Goal: Task Accomplishment & Management: Complete application form

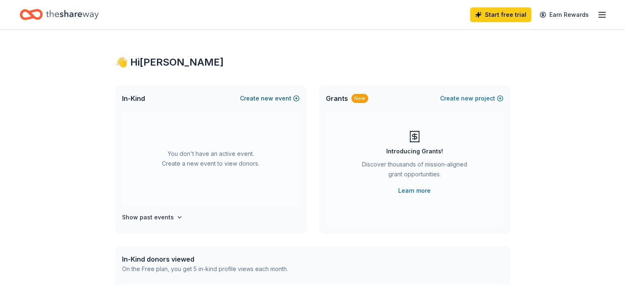
click at [296, 98] on button "Create new event" at bounding box center [270, 99] width 60 height 10
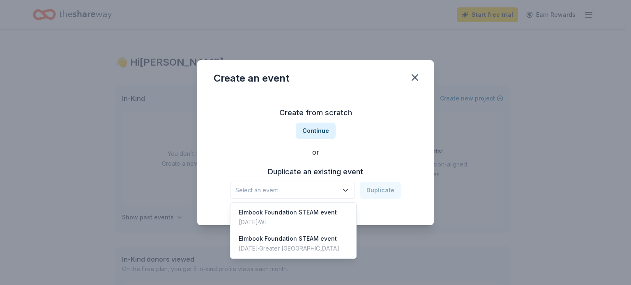
click at [291, 194] on span "Select an event" at bounding box center [286, 191] width 103 height 10
click at [292, 218] on div "Apr 09, 2025 · WI" at bounding box center [288, 223] width 98 height 10
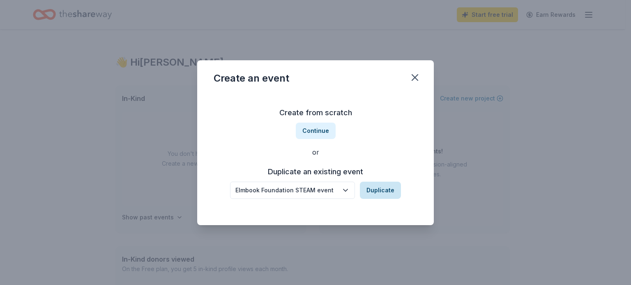
click at [376, 193] on button "Duplicate" at bounding box center [380, 190] width 41 height 17
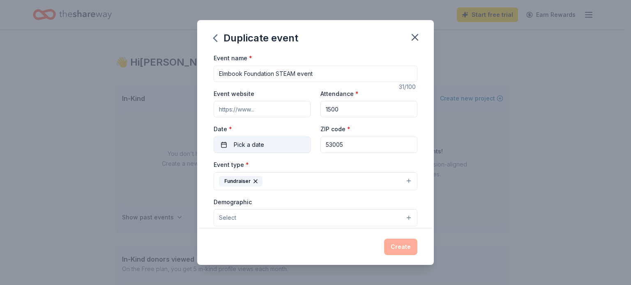
click at [255, 144] on span "Pick a date" at bounding box center [249, 145] width 30 height 10
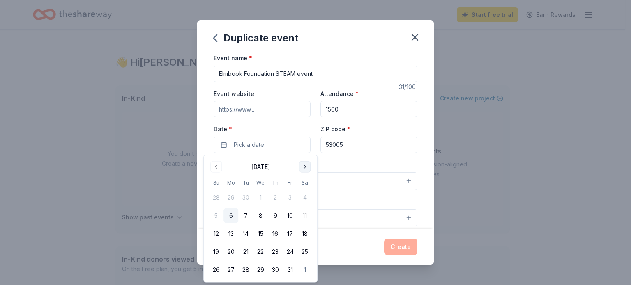
click at [305, 167] on button "Go to next month" at bounding box center [304, 166] width 11 height 11
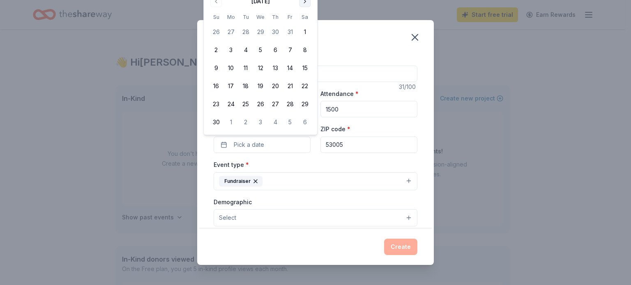
click at [305, 167] on div "Event type * Fundraiser" at bounding box center [316, 175] width 204 height 31
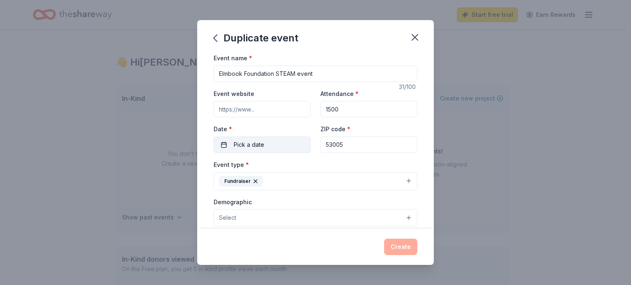
click at [269, 144] on button "Pick a date" at bounding box center [262, 145] width 97 height 16
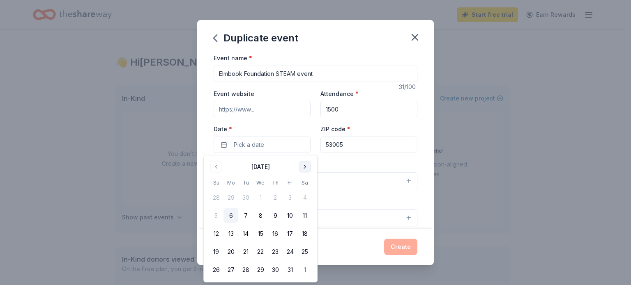
click at [306, 167] on button "Go to next month" at bounding box center [304, 166] width 11 height 11
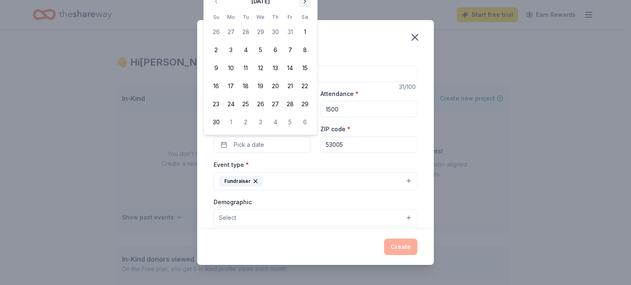
click at [307, 1] on button "Go to next month" at bounding box center [304, 0] width 11 height 11
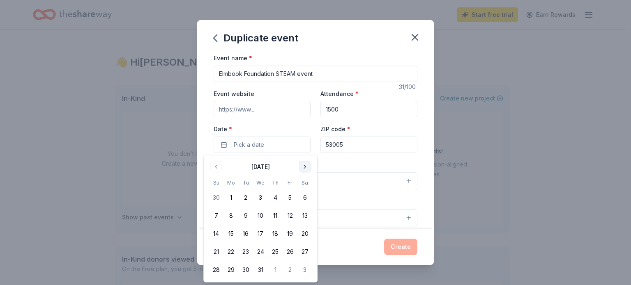
click at [307, 1] on div "Duplicate event Event name * Elmbook Foundation STEAM event 31 /100 Event websi…" at bounding box center [315, 142] width 631 height 285
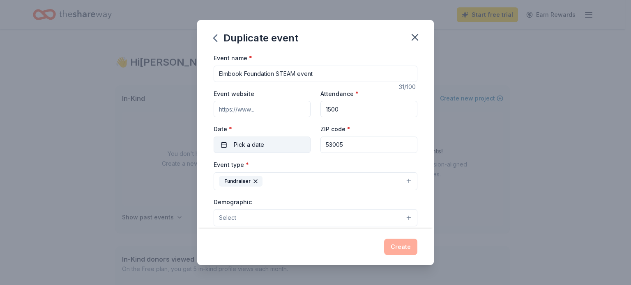
click at [282, 142] on button "Pick a date" at bounding box center [262, 145] width 97 height 16
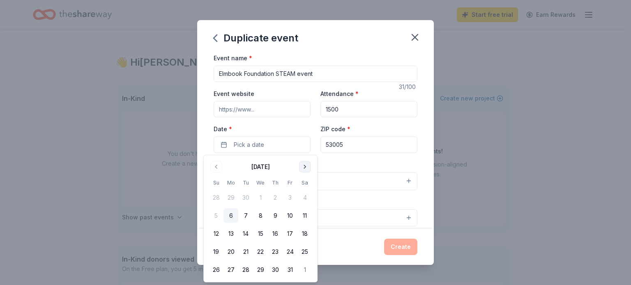
click at [305, 167] on button "Go to next month" at bounding box center [304, 166] width 11 height 11
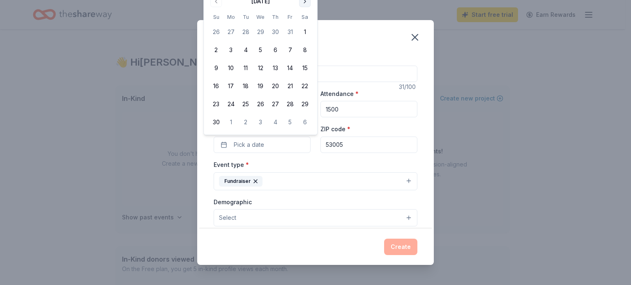
click at [306, 2] on button "Go to next month" at bounding box center [304, 0] width 11 height 11
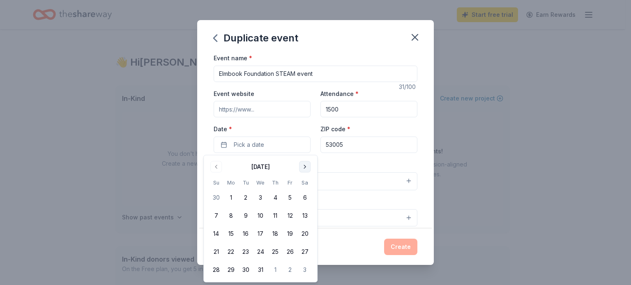
click at [303, 166] on button "Go to next month" at bounding box center [304, 166] width 11 height 11
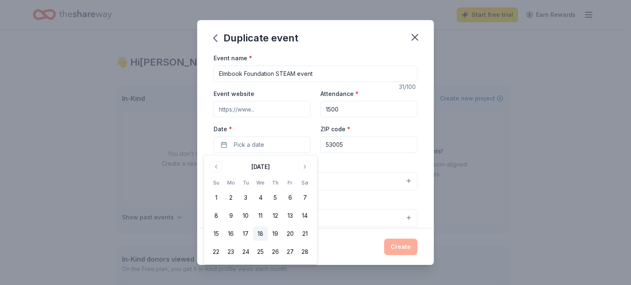
click at [258, 234] on button "18" at bounding box center [260, 234] width 15 height 15
click at [425, 177] on div "Event name * Elmbook Foundation STEAM event 31 /100 Event website Attendance * …" at bounding box center [315, 141] width 237 height 176
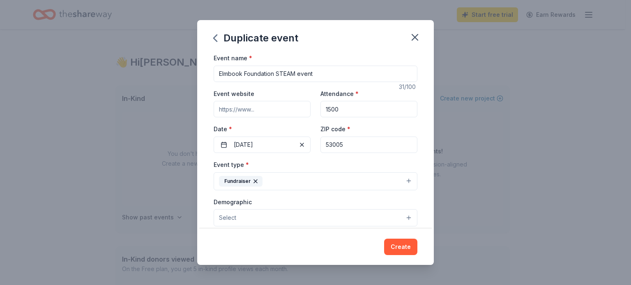
click at [259, 108] on input "Event website" at bounding box center [262, 109] width 97 height 16
paste input "https://eef.elmbrookschools.org/events/explore-steam"
type input "https://eef.elmbrookschools.org/events/explore-steam"
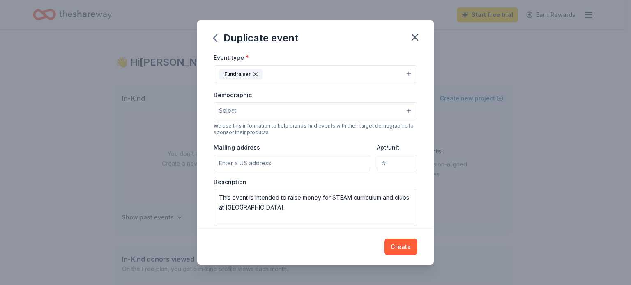
scroll to position [108, 0]
click at [380, 109] on button "Select" at bounding box center [316, 109] width 204 height 17
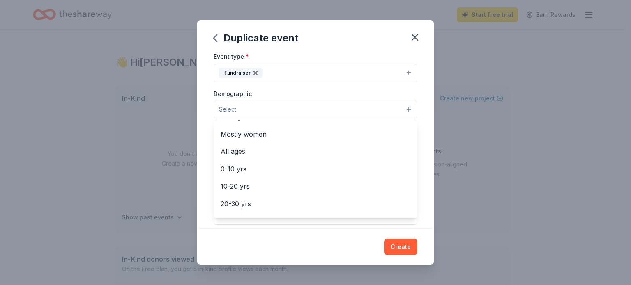
scroll to position [38, 0]
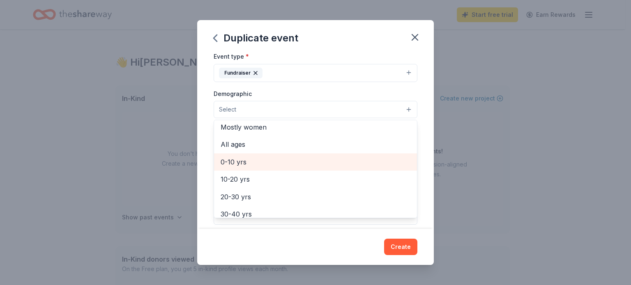
click at [291, 158] on span "0-10 yrs" at bounding box center [315, 162] width 190 height 11
click at [338, 161] on span "10-20 yrs" at bounding box center [315, 163] width 190 height 11
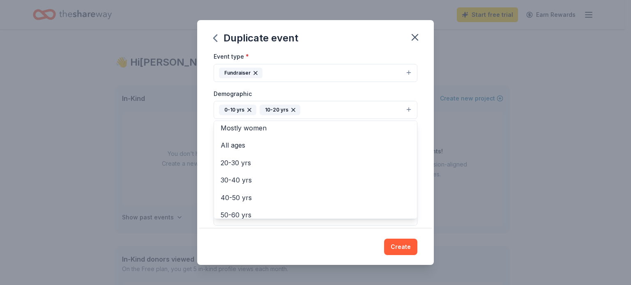
click at [292, 110] on icon "button" at bounding box center [293, 109] width 3 height 3
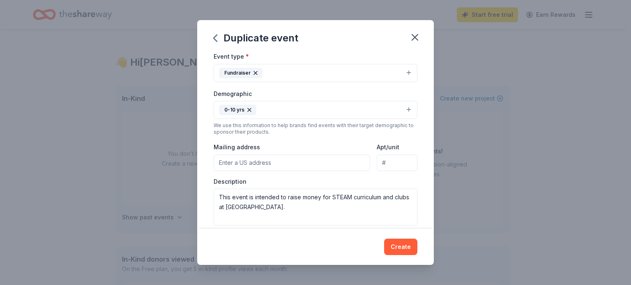
click at [301, 111] on button "0-10 yrs" at bounding box center [316, 110] width 204 height 18
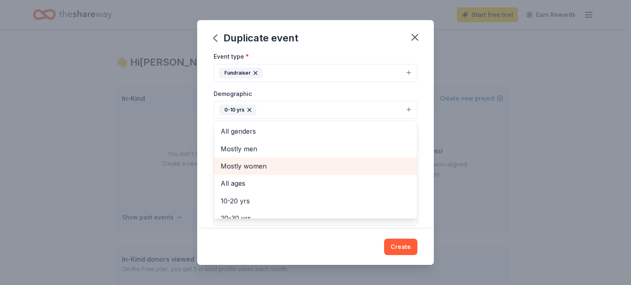
click at [250, 165] on span "Mostly women" at bounding box center [315, 166] width 190 height 11
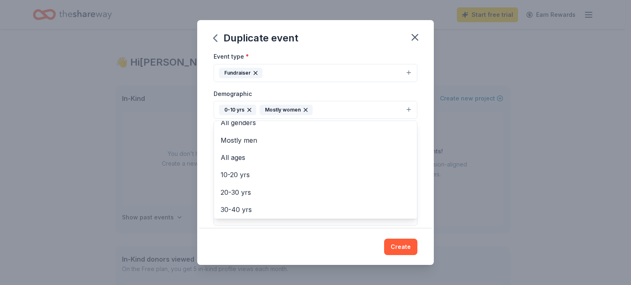
scroll to position [0, 0]
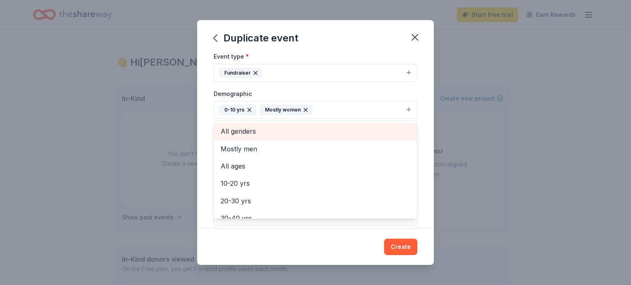
click at [225, 131] on span "All genders" at bounding box center [315, 131] width 190 height 11
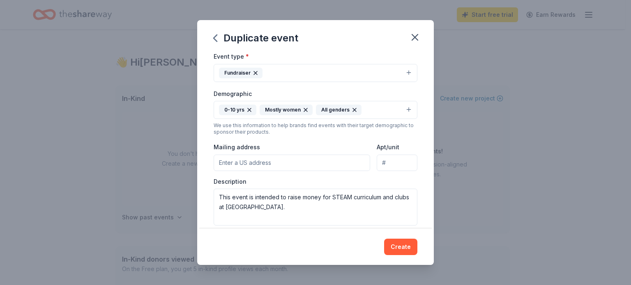
click at [303, 111] on icon "button" at bounding box center [305, 110] width 7 height 7
click at [324, 112] on button "0-10 yrs All genders" at bounding box center [316, 110] width 204 height 18
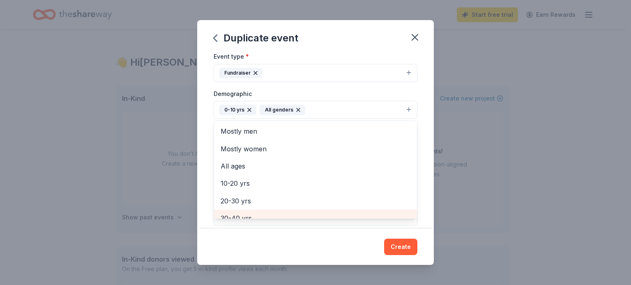
click at [248, 218] on div "30-40 yrs" at bounding box center [315, 218] width 203 height 17
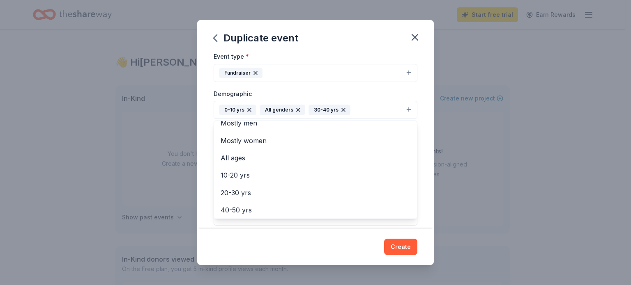
click at [402, 249] on div "Duplicate event Event name * Elmbook Foundation STEAM event 31 /100 Event websi…" at bounding box center [315, 142] width 237 height 245
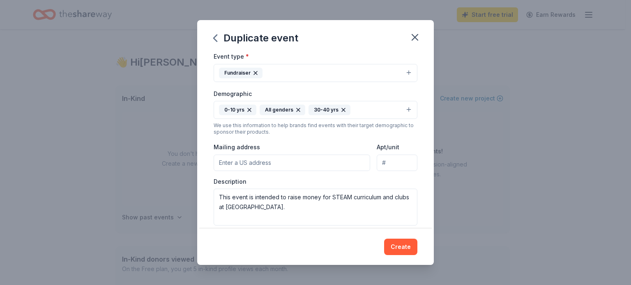
click at [301, 167] on input "Mailing address" at bounding box center [292, 163] width 156 height 16
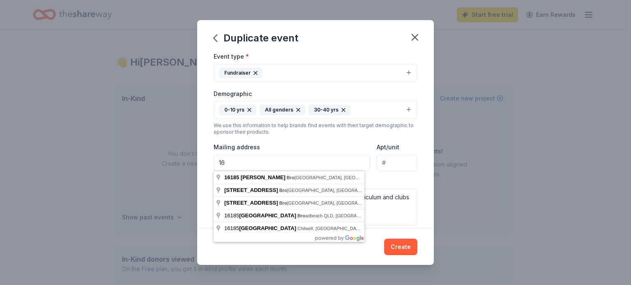
type input "1"
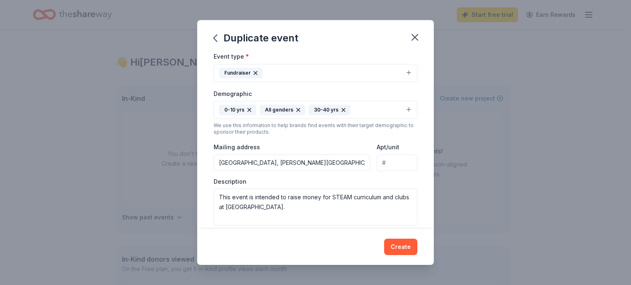
type input "16900 Gebhardt Road, Brookfield, WI, 53005"
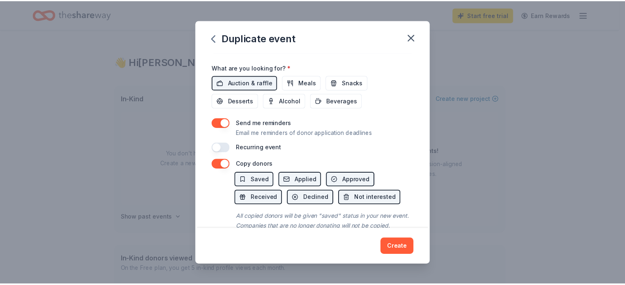
scroll to position [285, 0]
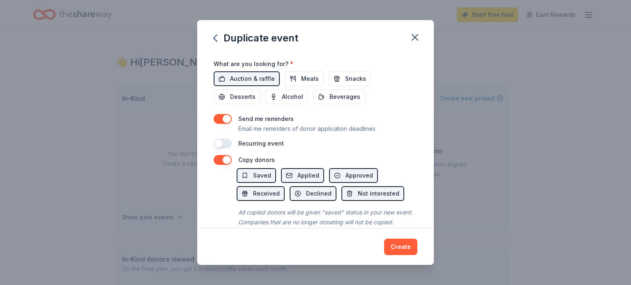
drag, startPoint x: 434, startPoint y: 170, endPoint x: 434, endPoint y: 197, distance: 26.3
click at [434, 197] on div "Duplicate event Event name * Elmbook Foundation STEAM event 31 /100 Event websi…" at bounding box center [315, 142] width 631 height 285
click at [408, 244] on button "Create" at bounding box center [400, 247] width 33 height 16
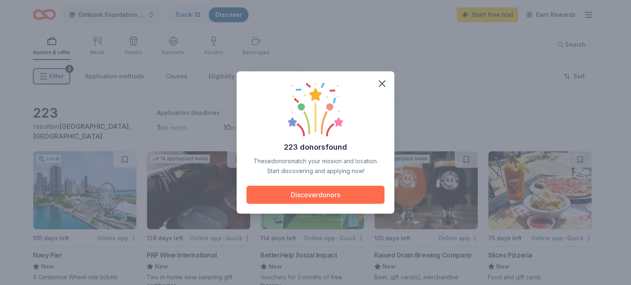
click at [317, 189] on button "Discover donors" at bounding box center [315, 195] width 138 height 18
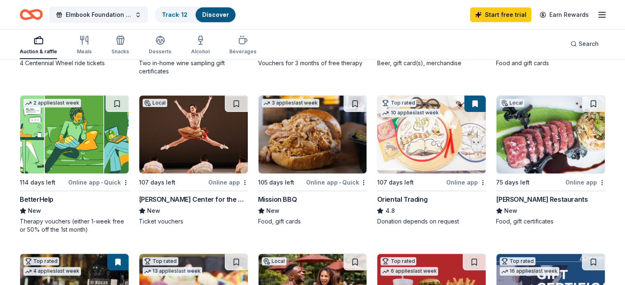
scroll to position [221, 0]
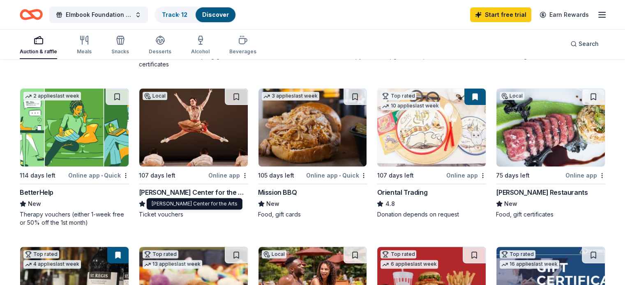
click at [223, 192] on div "Sharon Lynne Wilson Center for the Arts" at bounding box center [193, 193] width 109 height 10
click at [318, 174] on div "Online app • Quick" at bounding box center [336, 175] width 61 height 10
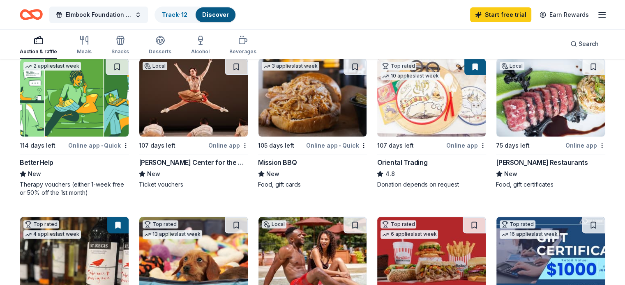
scroll to position [250, 0]
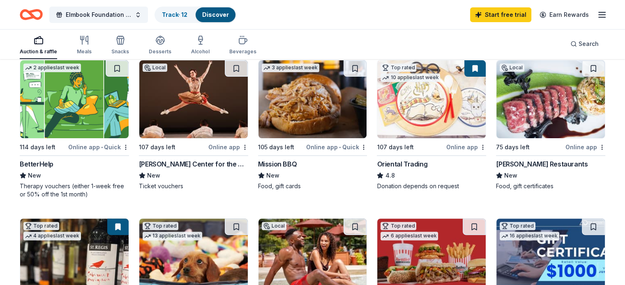
click at [525, 163] on div "Bartolotta Restaurants" at bounding box center [542, 164] width 92 height 10
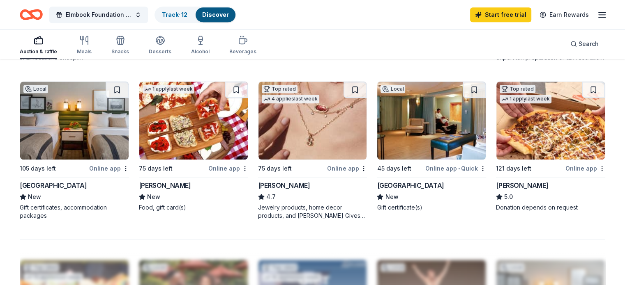
scroll to position [571, 0]
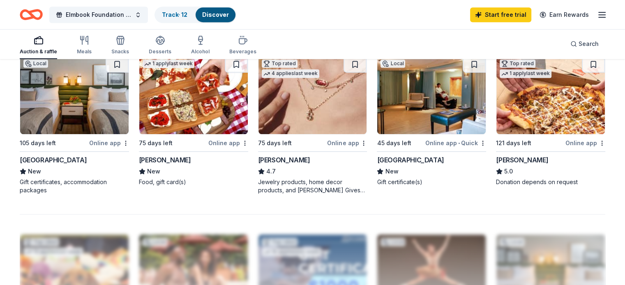
click at [229, 142] on div "Online app" at bounding box center [228, 143] width 40 height 10
click at [289, 160] on div "Kendra Scott" at bounding box center [284, 160] width 52 height 10
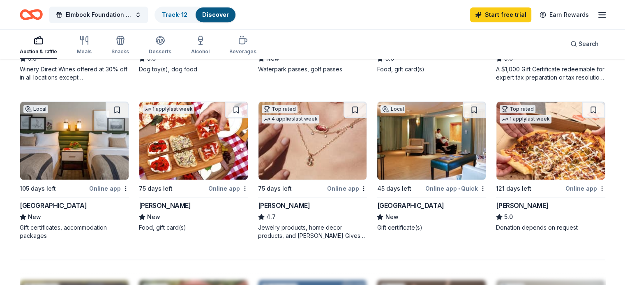
scroll to position [524, 0]
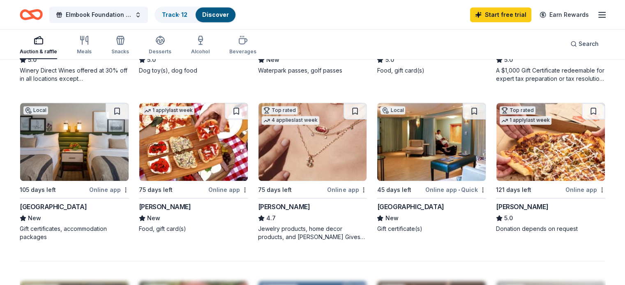
click at [109, 191] on div "Online app" at bounding box center [109, 190] width 40 height 10
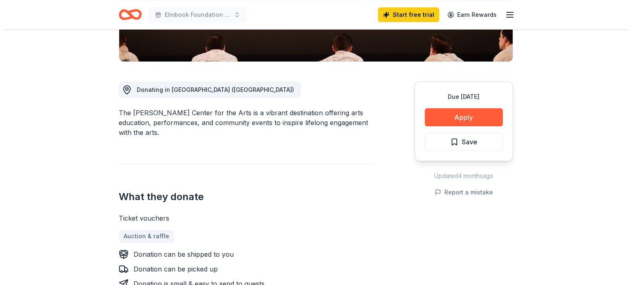
scroll to position [189, 0]
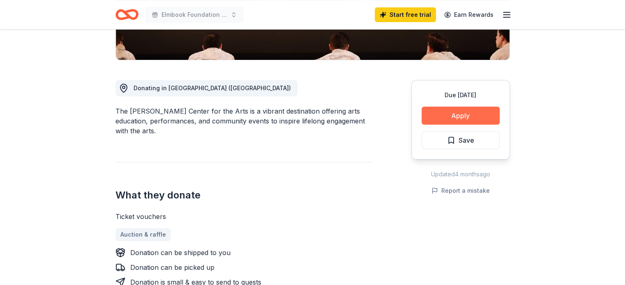
click at [470, 116] on button "Apply" at bounding box center [460, 116] width 78 height 18
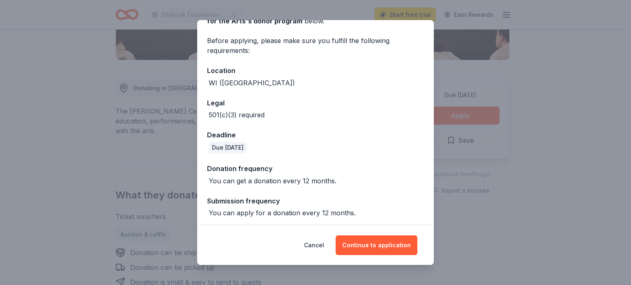
scroll to position [55, 0]
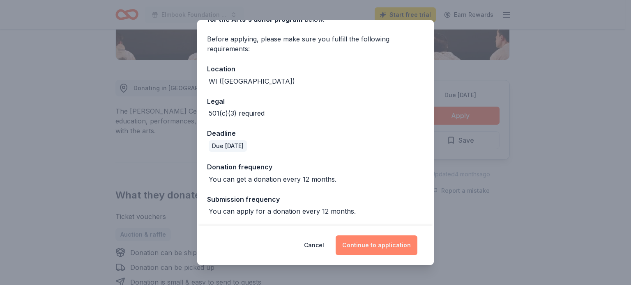
click at [369, 247] on button "Continue to application" at bounding box center [376, 246] width 82 height 20
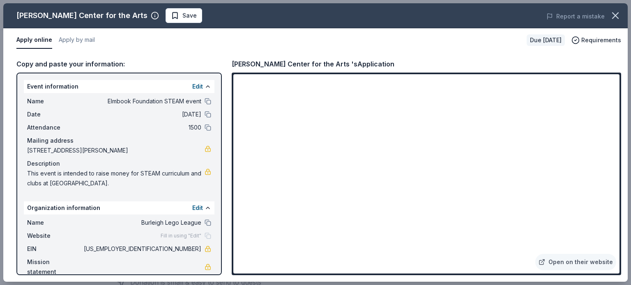
scroll to position [11, 0]
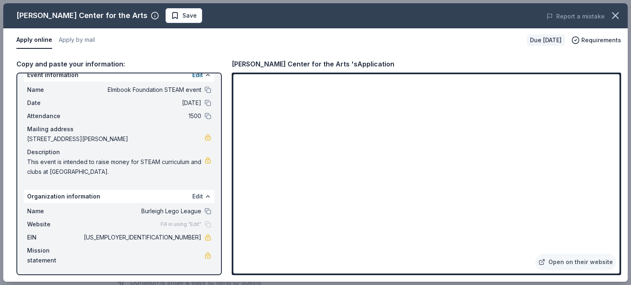
click at [192, 196] on button "Edit" at bounding box center [197, 197] width 11 height 10
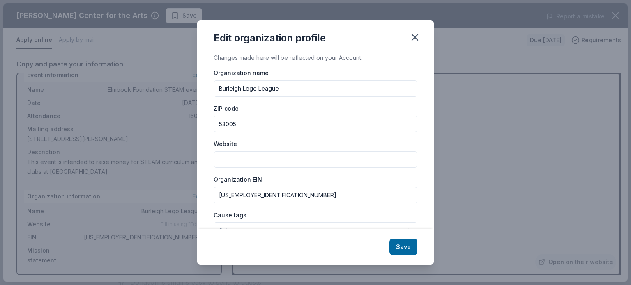
click at [292, 87] on input "Burleigh Lego League" at bounding box center [316, 88] width 204 height 16
type input "Burleigh Lego League - TEAM BUILD 44199"
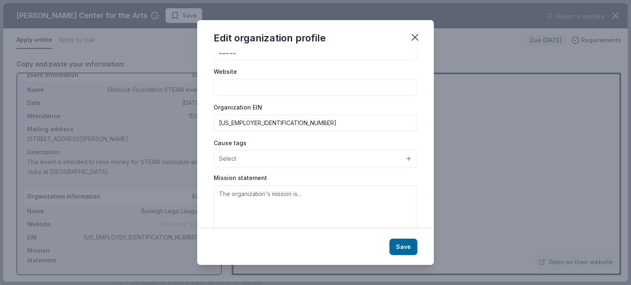
scroll to position [98, 0]
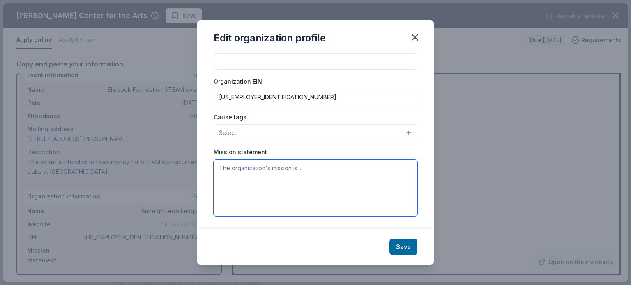
click at [309, 174] on textarea at bounding box center [316, 188] width 204 height 57
type textarea "Promote STEAM/FIRST Robotics in the Elmbrook School district"
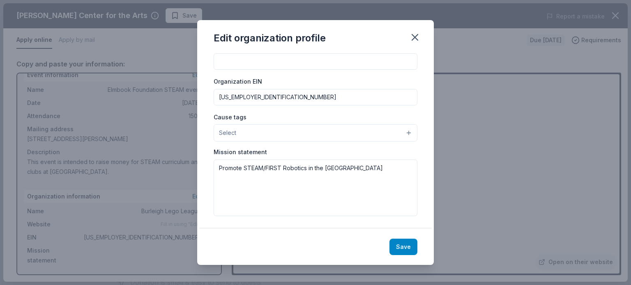
click at [405, 249] on button "Save" at bounding box center [403, 247] width 28 height 16
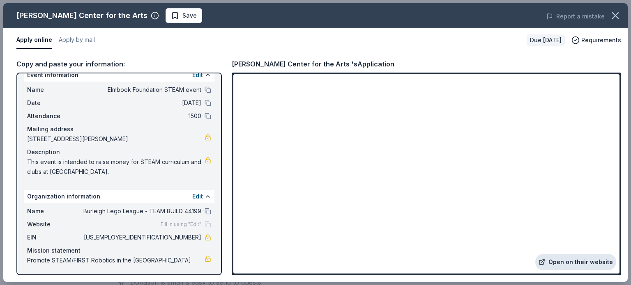
click at [582, 267] on link "Open on their website" at bounding box center [575, 262] width 81 height 16
click at [204, 211] on button at bounding box center [207, 211] width 7 height 7
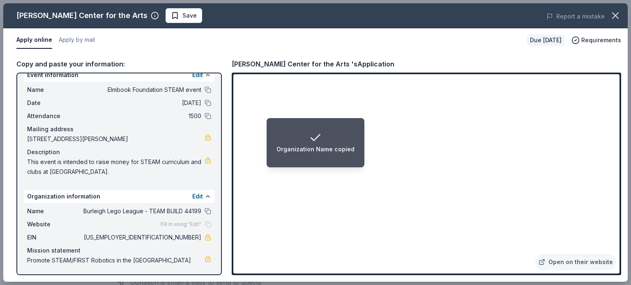
drag, startPoint x: 164, startPoint y: 237, endPoint x: 189, endPoint y: 237, distance: 24.6
click at [189, 237] on span "39-1028780" at bounding box center [141, 238] width 119 height 10
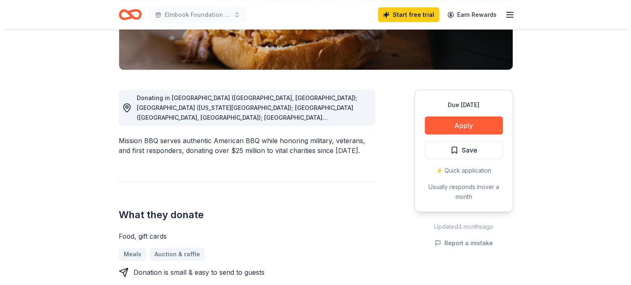
scroll to position [181, 0]
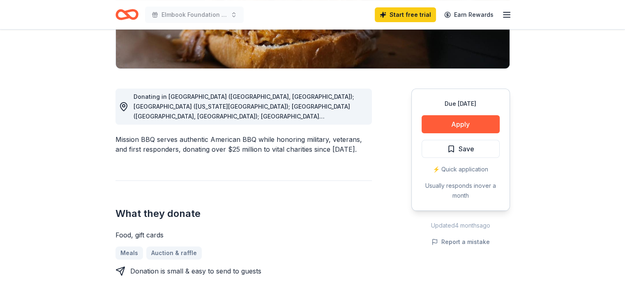
click at [232, 122] on div "Donating in AZ (Paradise Valley, Surprise); CO (Colorado Springs); CT (Orange, …" at bounding box center [243, 107] width 256 height 36
click at [453, 125] on button "Apply" at bounding box center [460, 124] width 78 height 18
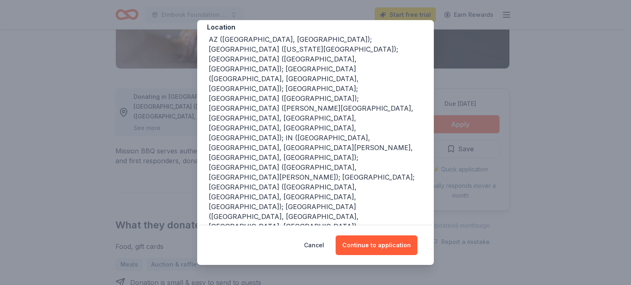
scroll to position [109, 0]
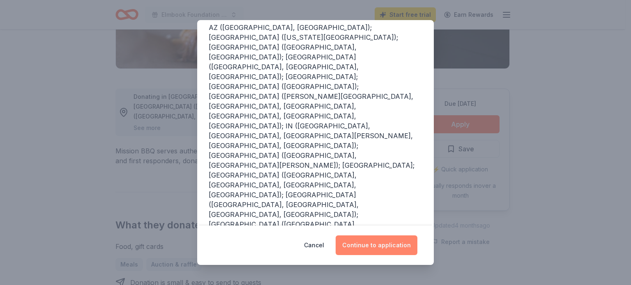
click at [378, 248] on button "Continue to application" at bounding box center [376, 246] width 82 height 20
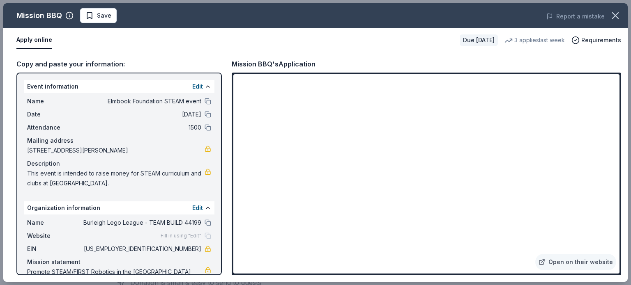
scroll to position [21, 0]
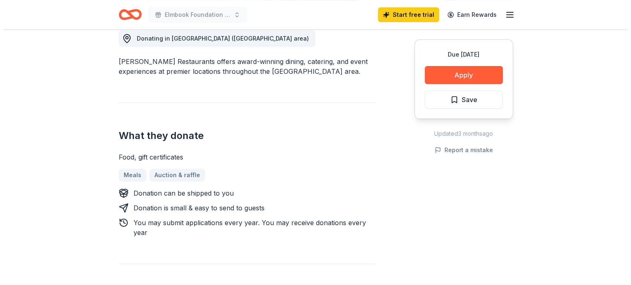
scroll to position [247, 0]
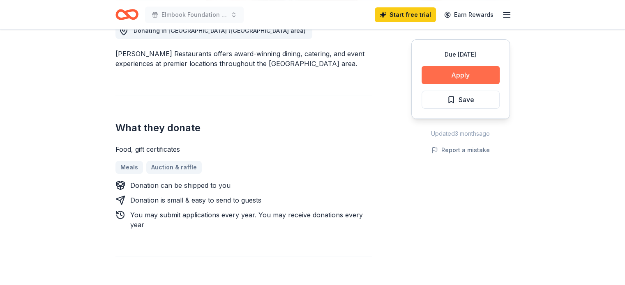
click at [454, 77] on button "Apply" at bounding box center [460, 75] width 78 height 18
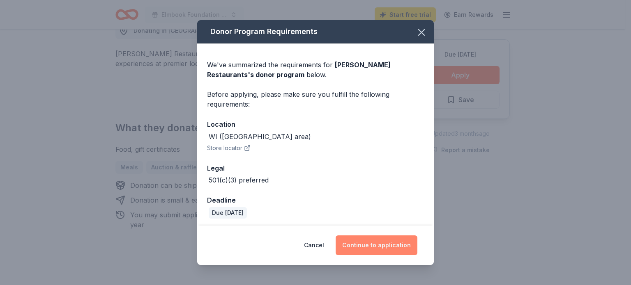
click at [375, 247] on button "Continue to application" at bounding box center [376, 246] width 82 height 20
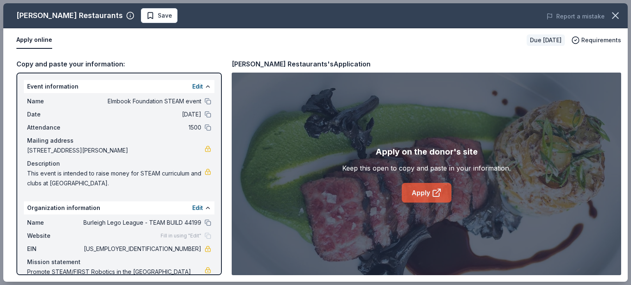
click at [423, 195] on link "Apply" at bounding box center [427, 193] width 50 height 20
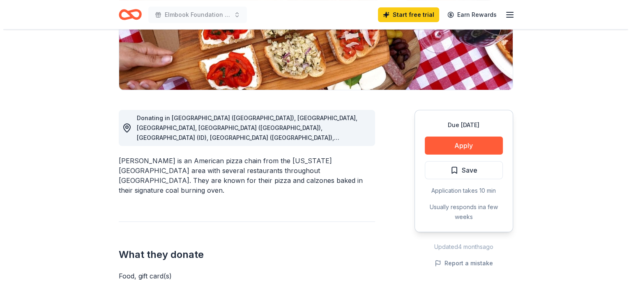
scroll to position [170, 0]
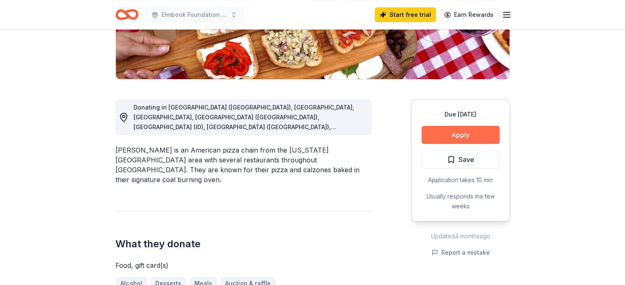
click at [459, 137] on button "Apply" at bounding box center [460, 135] width 78 height 18
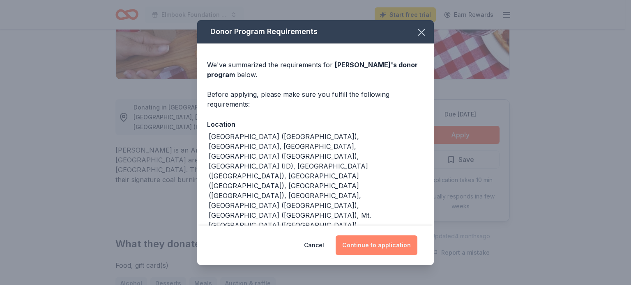
click at [386, 251] on button "Continue to application" at bounding box center [376, 246] width 82 height 20
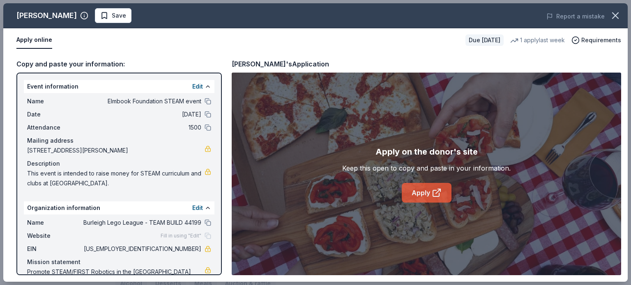
click at [425, 197] on link "Apply" at bounding box center [427, 193] width 50 height 20
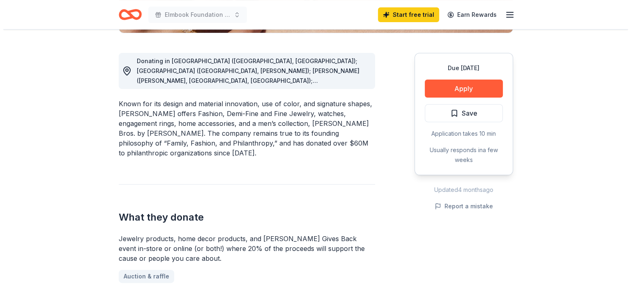
scroll to position [215, 0]
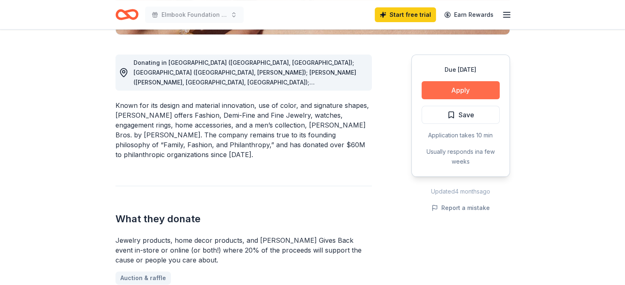
click at [456, 90] on button "Apply" at bounding box center [460, 90] width 78 height 18
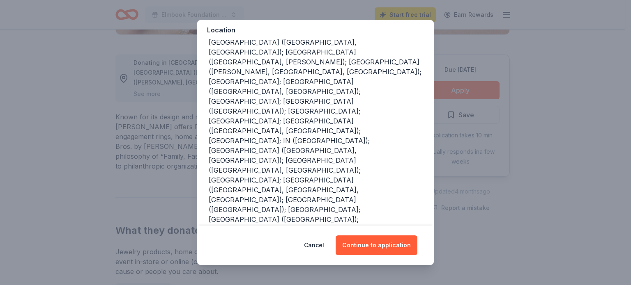
scroll to position [113, 0]
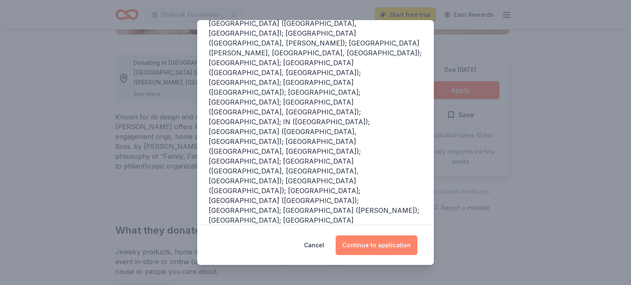
click at [377, 243] on button "Continue to application" at bounding box center [376, 246] width 82 height 20
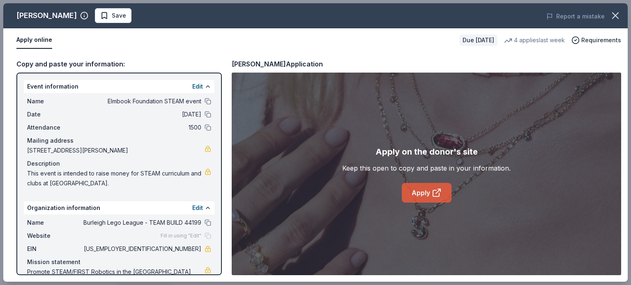
click at [434, 194] on icon at bounding box center [437, 193] width 10 height 10
